Goal: Book appointment/travel/reservation

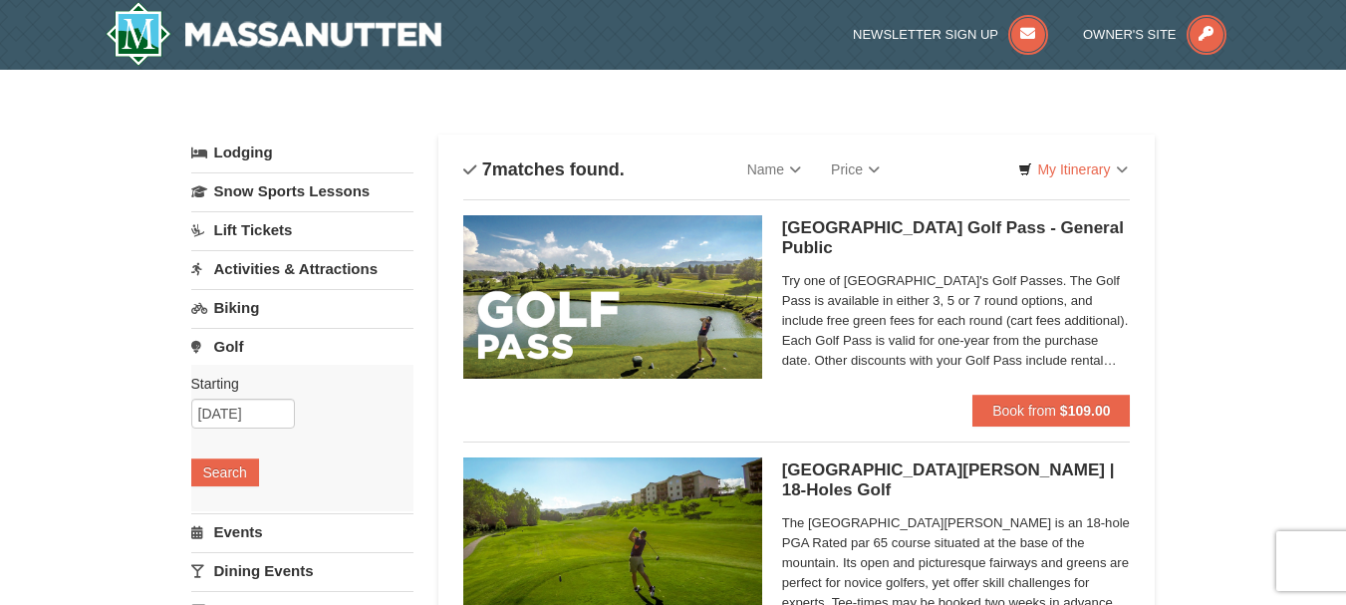
click at [254, 147] on link "Lodging" at bounding box center [302, 153] width 222 height 36
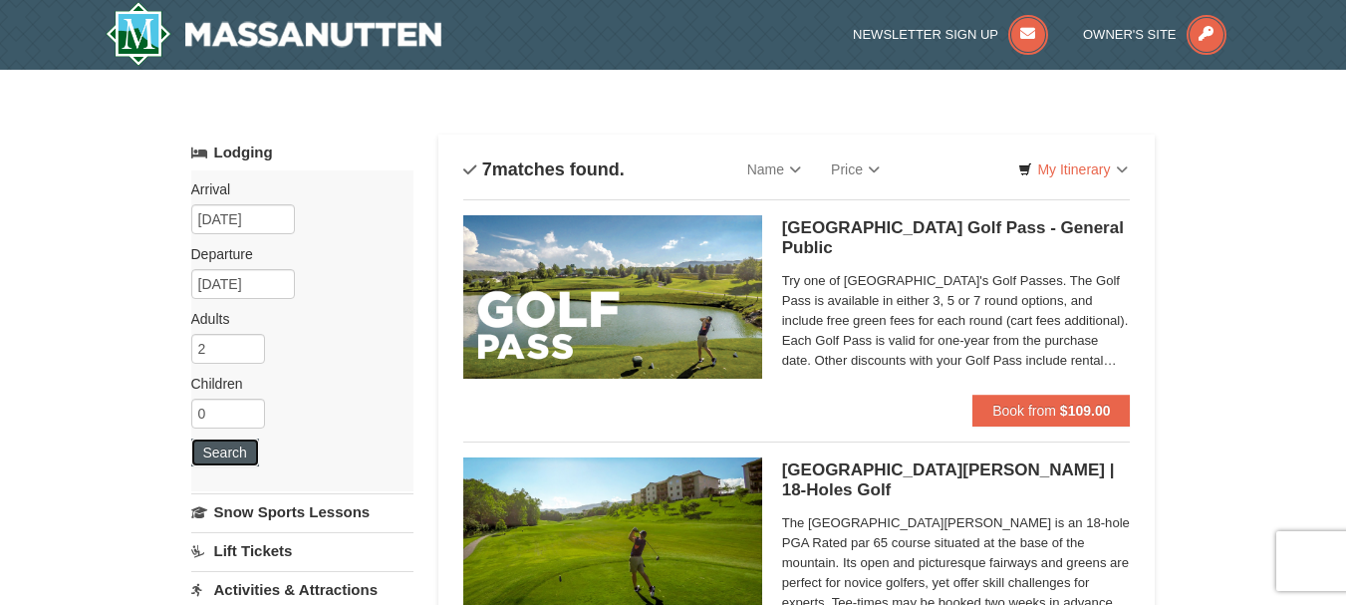
click at [227, 448] on button "Search" at bounding box center [225, 452] width 68 height 28
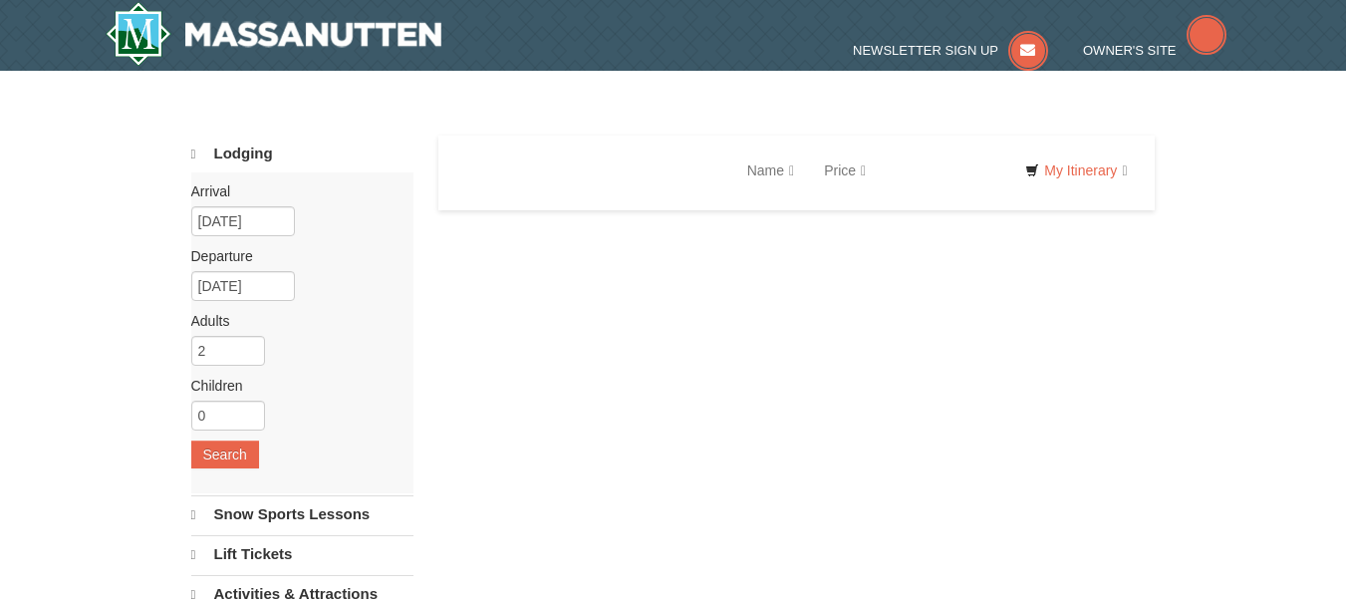
select select "9"
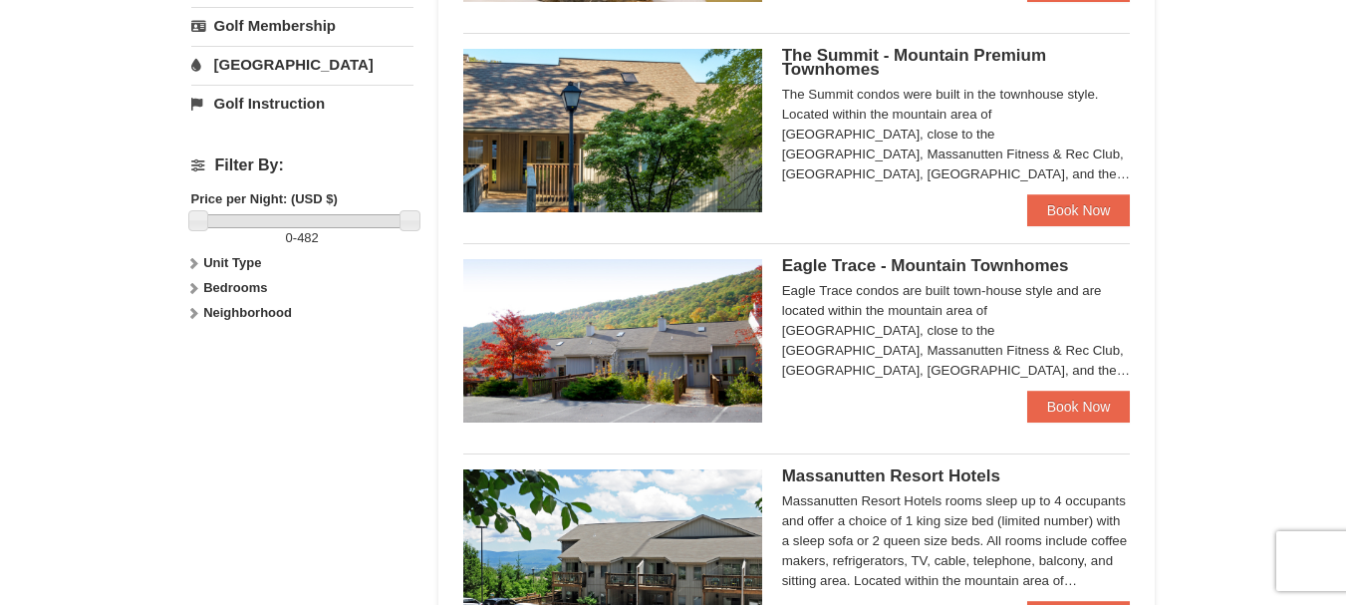
scroll to position [996, 0]
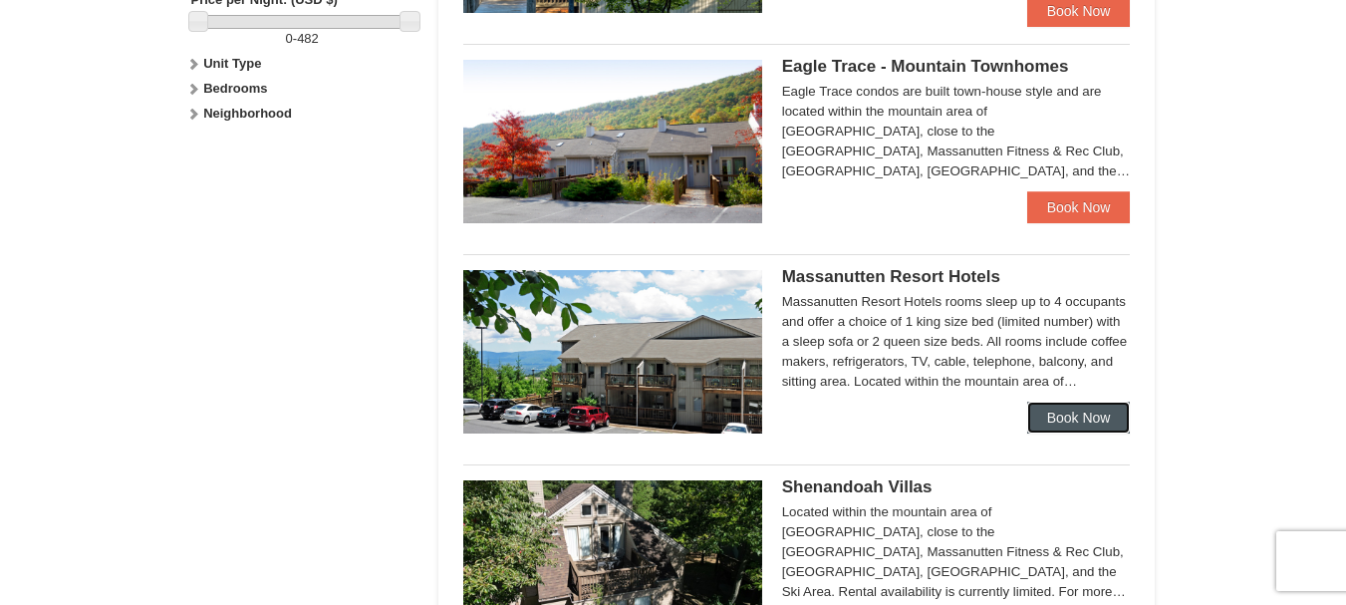
click at [1056, 408] on link "Book Now" at bounding box center [1079, 418] width 104 height 32
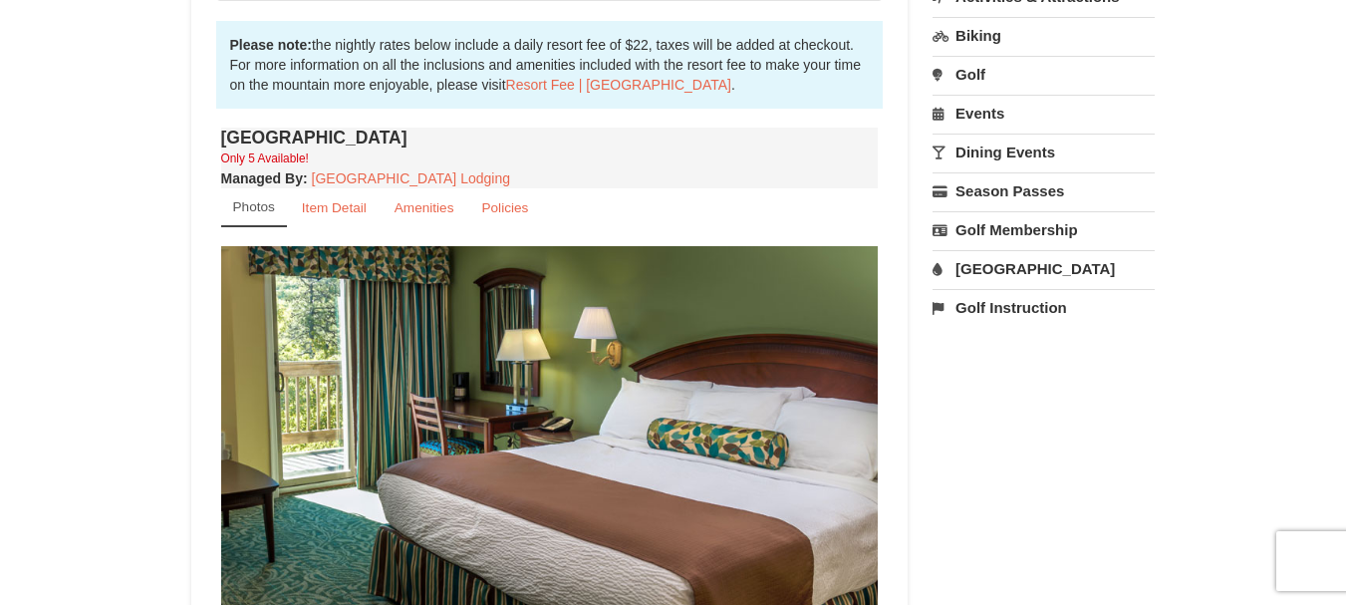
scroll to position [431, 0]
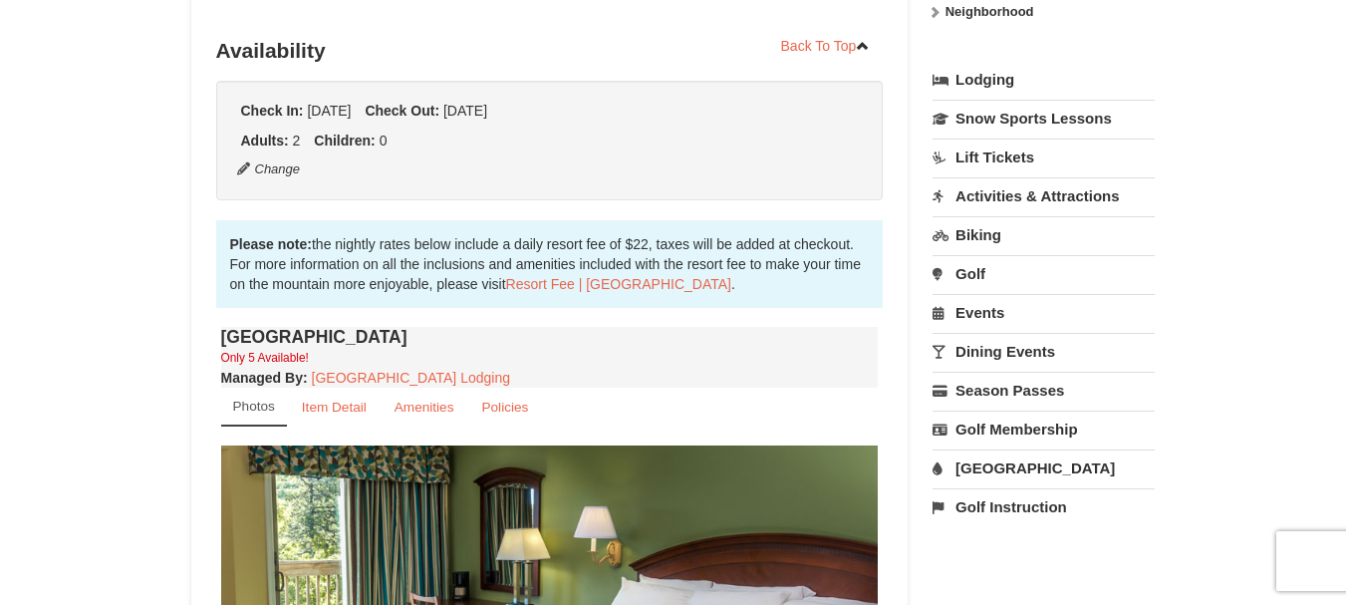
click at [990, 308] on link "Events" at bounding box center [1044, 312] width 222 height 37
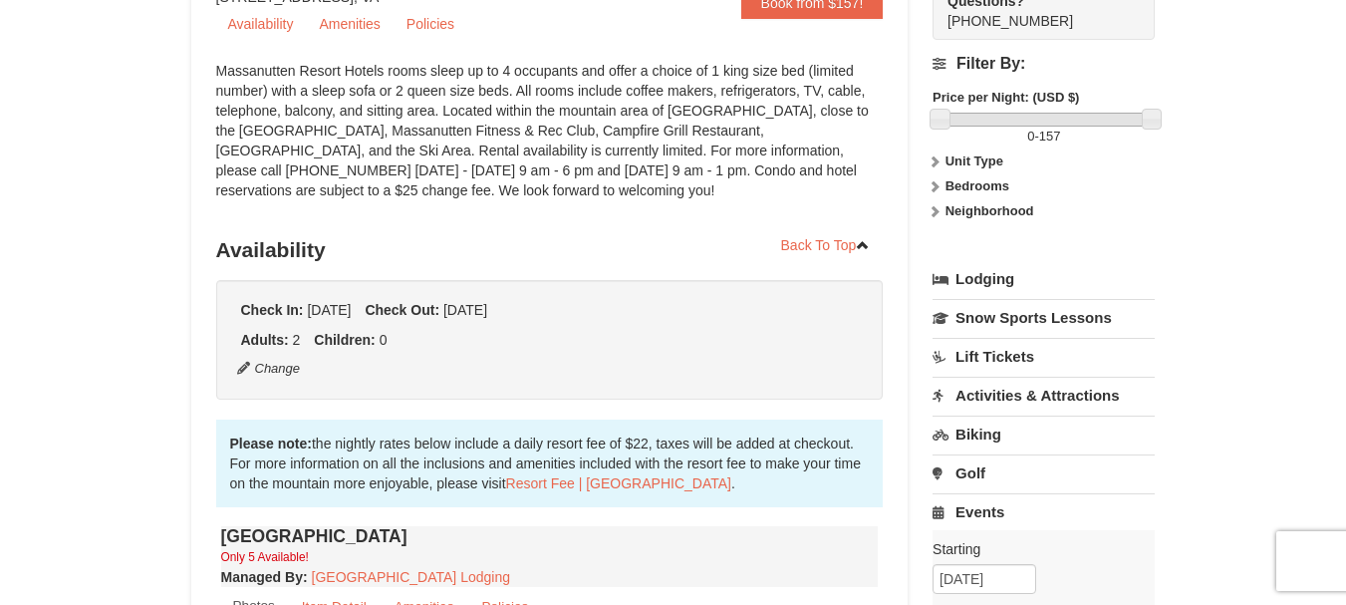
scroll to position [0, 0]
